Goal: Navigation & Orientation: Find specific page/section

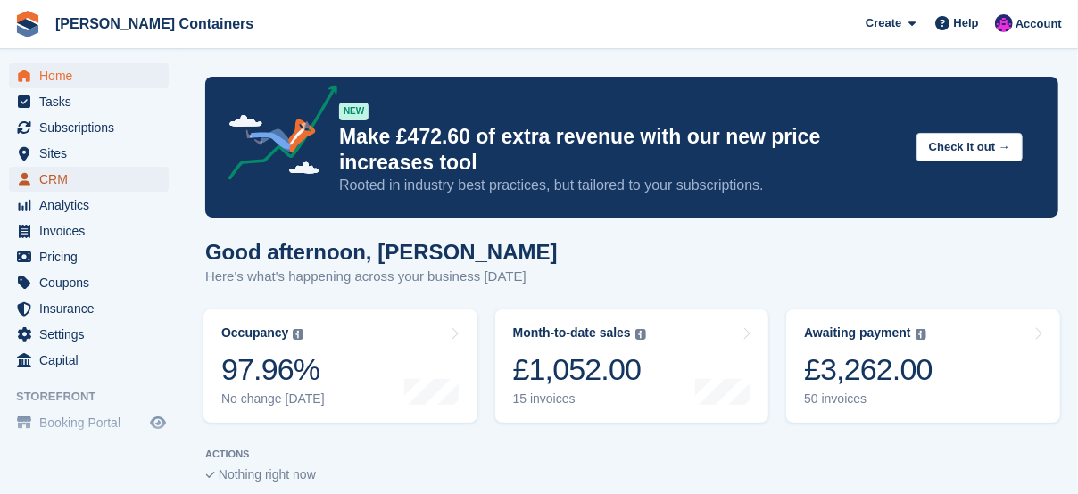
click at [60, 178] on span "CRM" at bounding box center [92, 179] width 107 height 25
click at [57, 154] on span "Sites" at bounding box center [92, 153] width 107 height 25
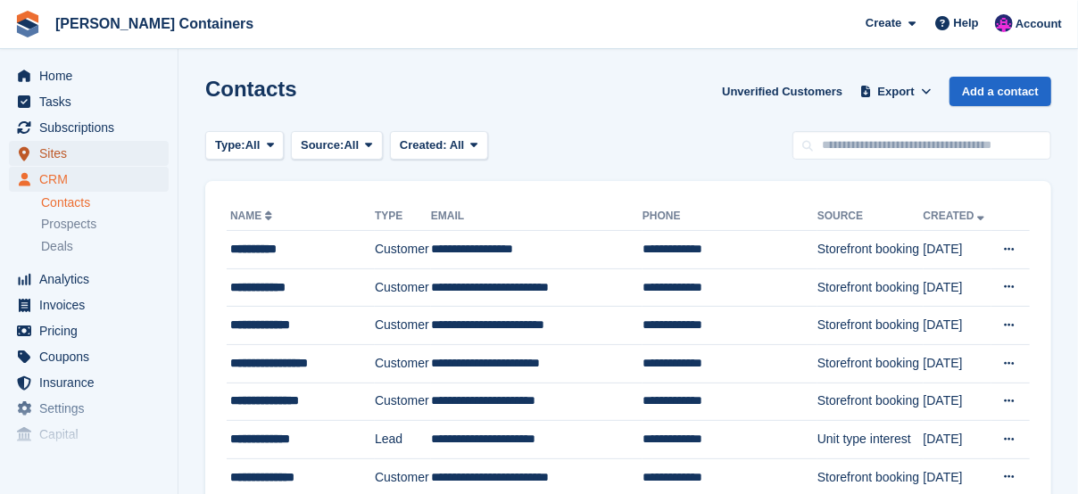
click at [57, 154] on span "Sites" at bounding box center [92, 153] width 107 height 25
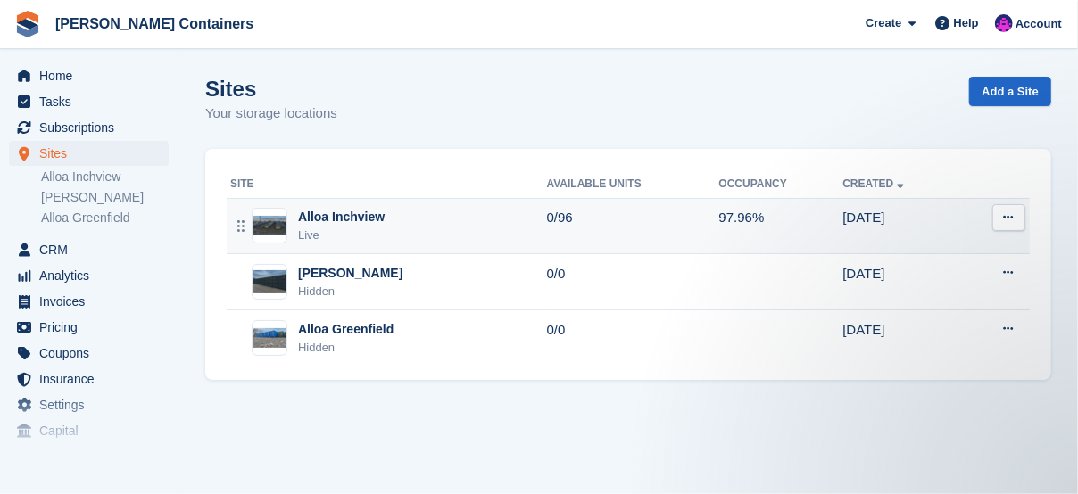
click at [352, 220] on div "Alloa Inchview" at bounding box center [341, 217] width 87 height 19
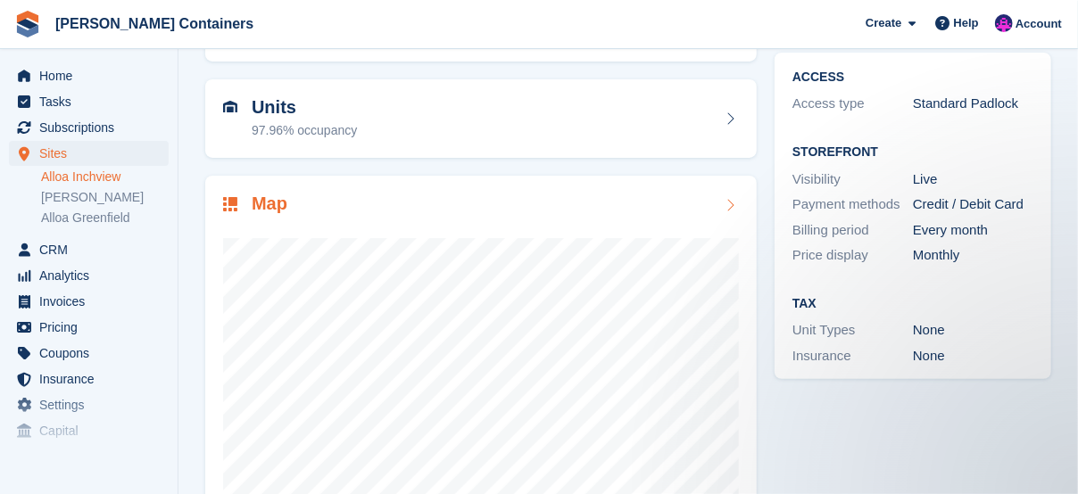
scroll to position [236, 0]
